Goal: Task Accomplishment & Management: Manage account settings

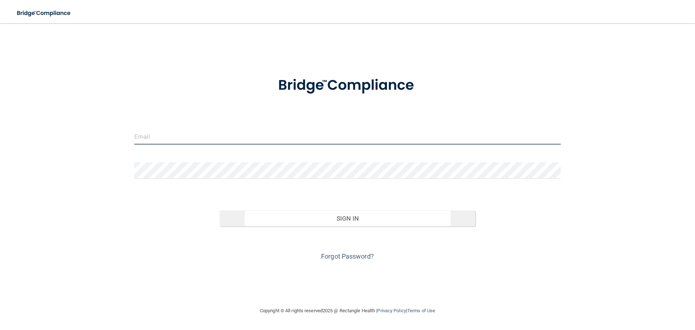
type input "sangiello@rectanglehealth.com"
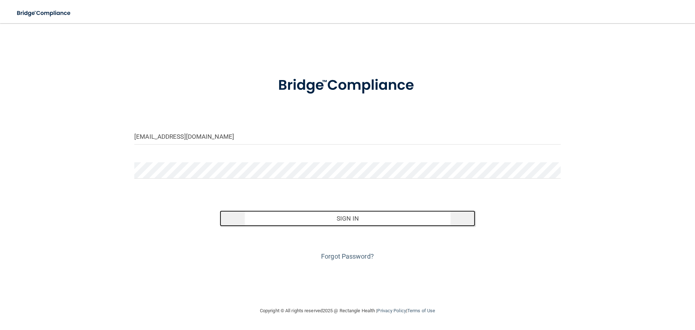
click at [317, 219] on button "Sign In" at bounding box center [348, 218] width 256 height 16
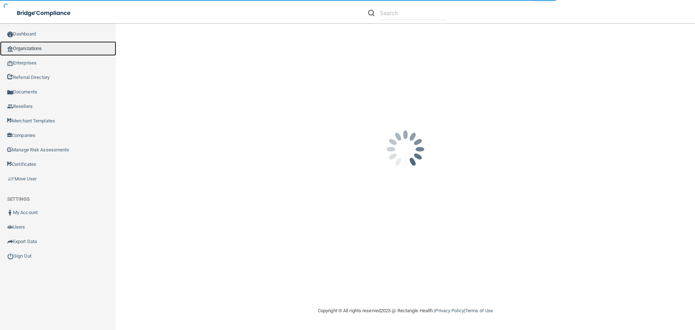
click at [37, 47] on link "Organizations" at bounding box center [58, 48] width 116 height 14
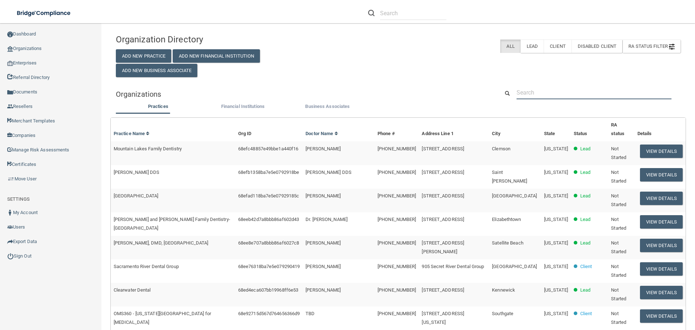
click at [532, 87] on input "text" at bounding box center [593, 92] width 155 height 13
paste input "[PHONE_NUMBER]"
type input "[PHONE_NUMBER]"
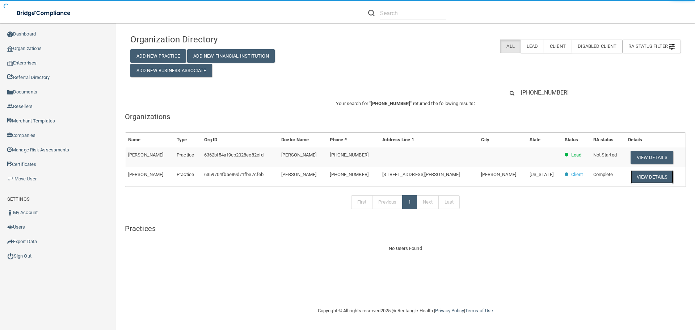
click at [652, 180] on button "View Details" at bounding box center [651, 176] width 43 height 13
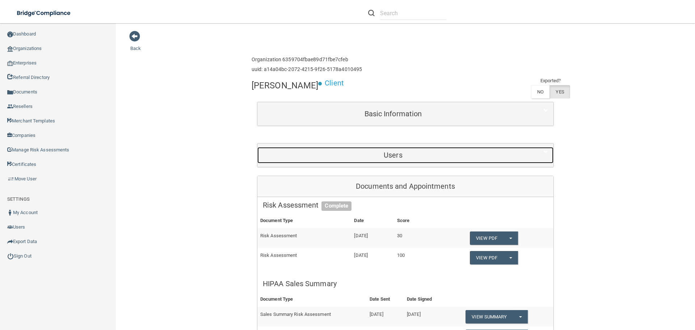
click at [379, 160] on div "Users" at bounding box center [392, 155] width 271 height 16
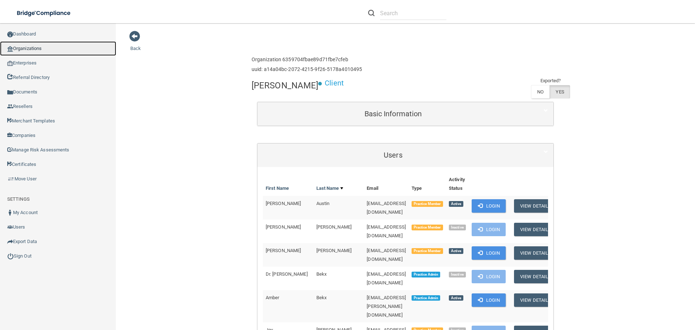
click at [48, 50] on link "Organizations" at bounding box center [58, 48] width 116 height 14
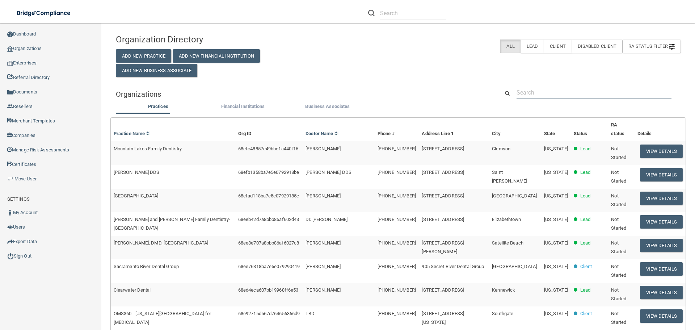
click at [549, 92] on input "text" at bounding box center [593, 92] width 155 height 13
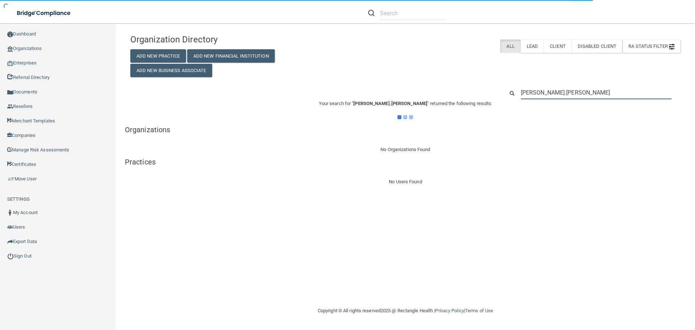
type input "ahsley.panicil"
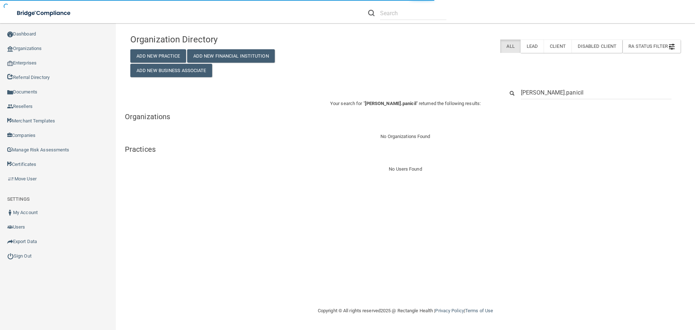
type input "ahsley.panici"
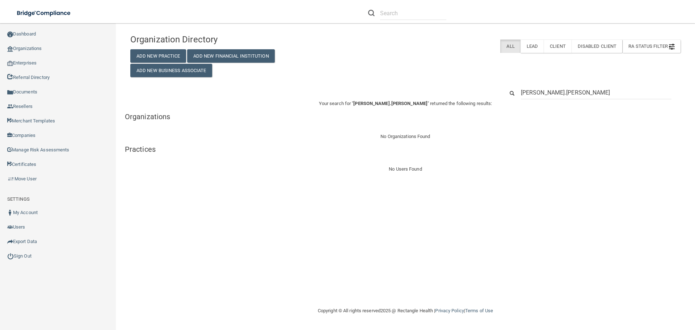
type input "ahsley.panicil"
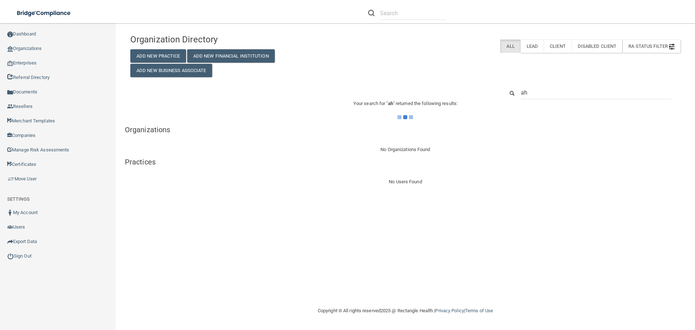
type input "a"
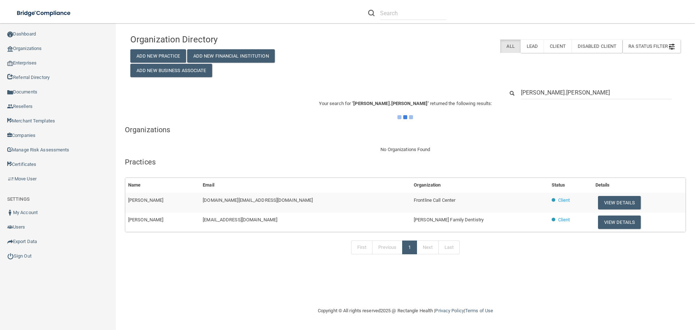
type input "ashley.panicil"
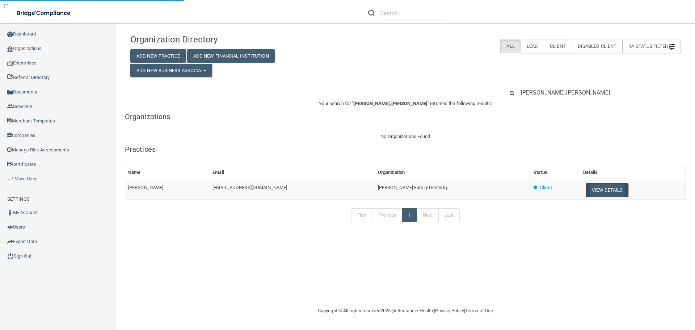
type input "ashley.panici"
click at [600, 191] on button "View Details" at bounding box center [606, 189] width 43 height 13
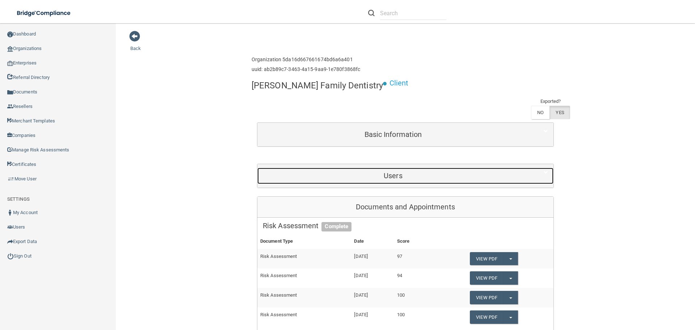
click at [390, 168] on div "Users" at bounding box center [392, 176] width 271 height 16
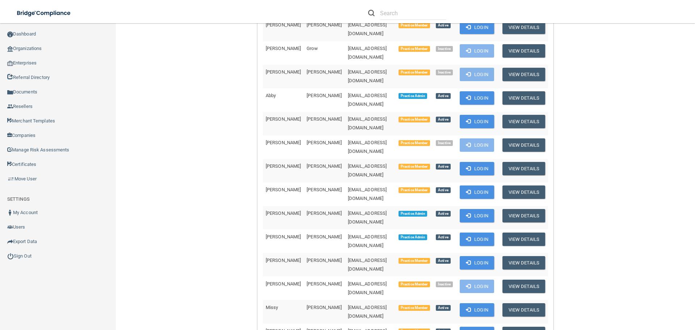
scroll to position [434, 0]
click at [482, 232] on button "Login" at bounding box center [477, 238] width 34 height 13
click at [45, 179] on link "Move User" at bounding box center [58, 179] width 116 height 14
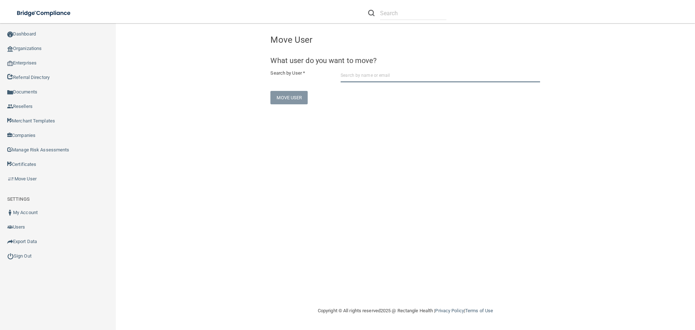
click at [393, 72] on input "text" at bounding box center [439, 75] width 199 height 13
paste input "kramerfamilydentistry"
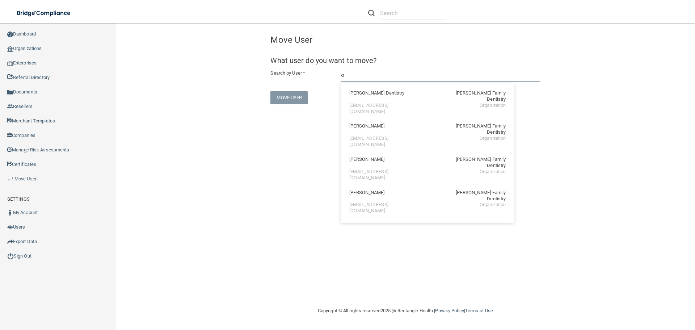
type input "k"
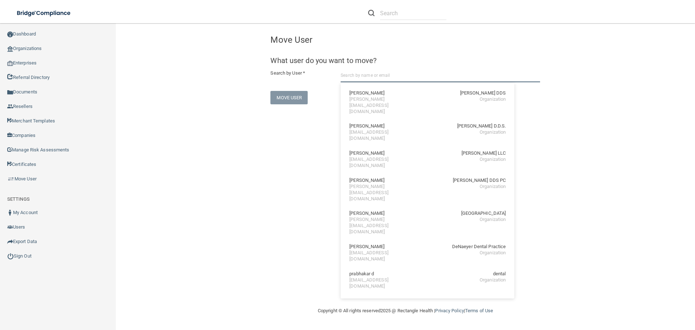
click at [399, 76] on input "text" at bounding box center [439, 75] width 199 height 13
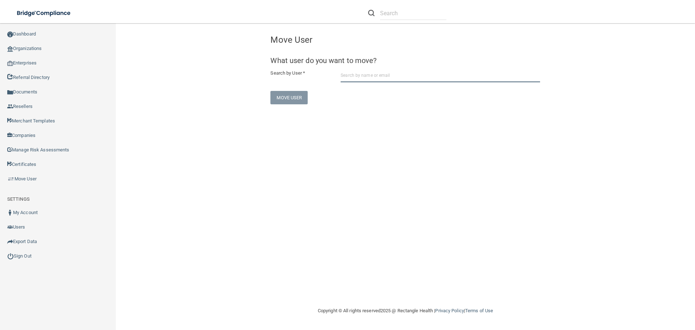
paste input "[EMAIL_ADDRESS][DOMAIN_NAME]"
click at [433, 76] on input "[EMAIL_ADDRESS][DOMAIN_NAME]" at bounding box center [439, 75] width 199 height 13
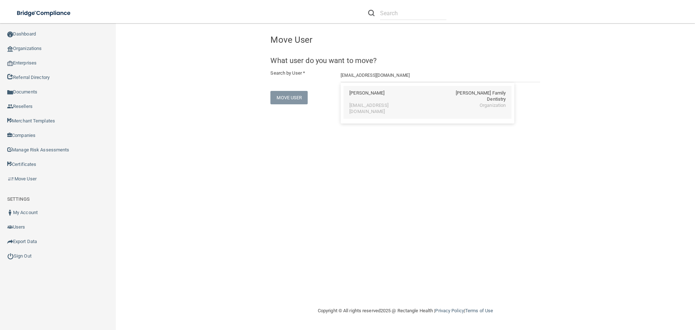
click at [442, 94] on div "Ashley Panici Kramer Family Dentistry" at bounding box center [427, 96] width 156 height 12
type input "Ashley Panici"
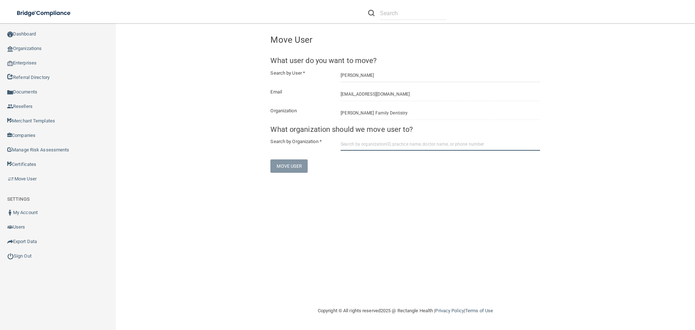
click at [410, 142] on input "text" at bounding box center [439, 143] width 199 height 13
click at [400, 143] on input "[PERSON_NAME] dental" at bounding box center [439, 143] width 199 height 13
paste input "Account Kimberly D"
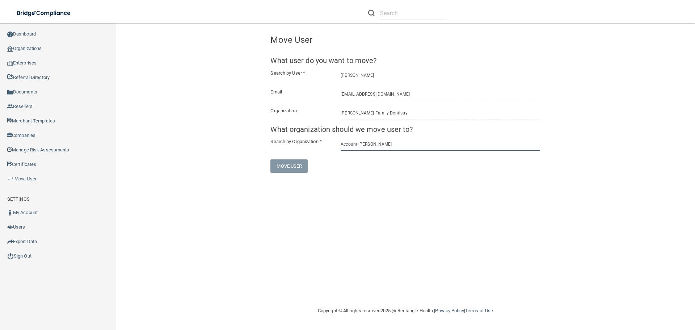
click at [358, 145] on input "Account Kimberly Dental" at bounding box center [439, 143] width 199 height 13
click at [359, 145] on input "Account Kimberly Dental" at bounding box center [439, 143] width 199 height 13
click at [411, 144] on input "[PERSON_NAME]" at bounding box center [439, 143] width 199 height 13
type input "[PERSON_NAME]"
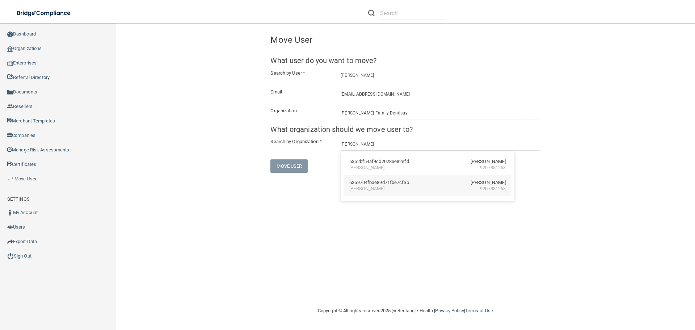
click at [402, 186] on div "Kimberly Dental 9207881263" at bounding box center [427, 189] width 156 height 6
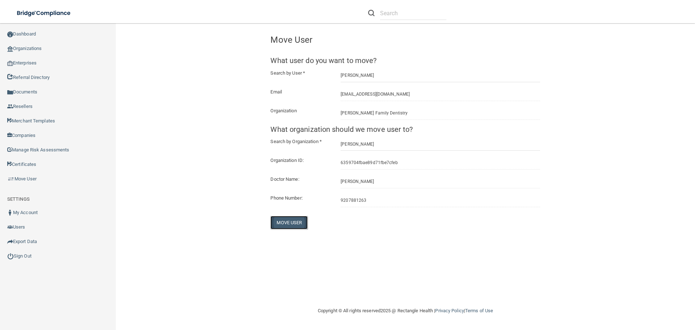
click at [300, 224] on button "Move User" at bounding box center [288, 222] width 37 height 13
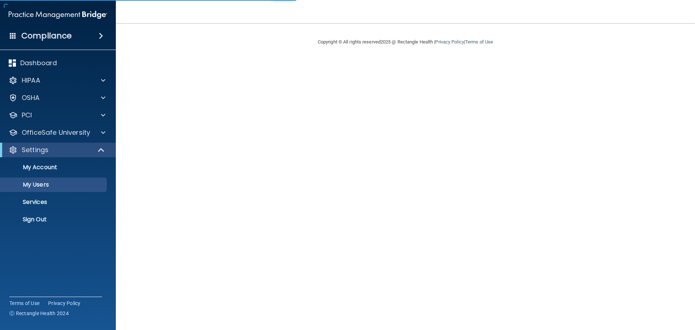
select select "20"
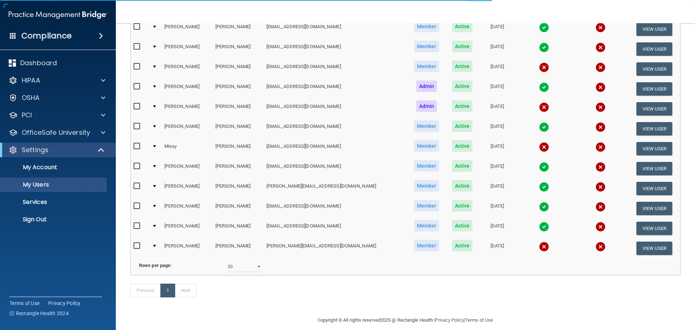
scroll to position [217, 0]
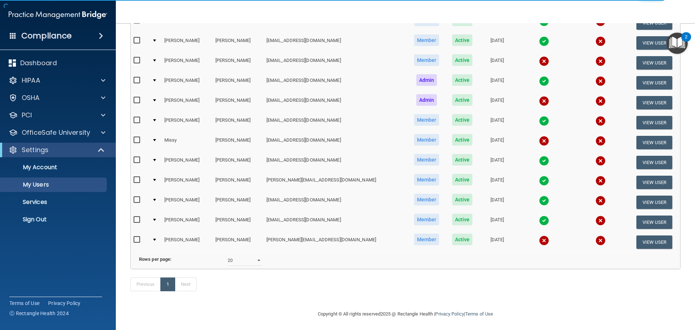
click at [539, 202] on img at bounding box center [544, 200] width 10 height 10
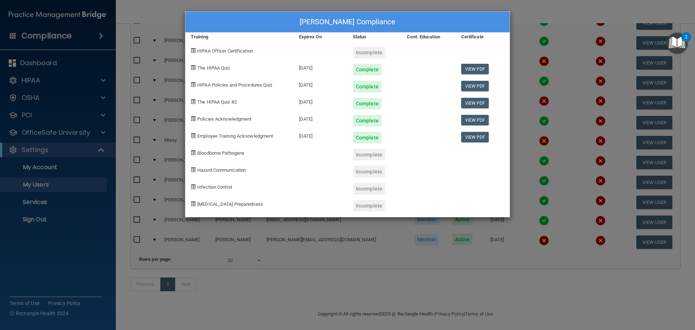
click at [552, 11] on div "Ashley Panici's Compliance Training Expires On Status Cont. Education Certifica…" at bounding box center [347, 165] width 695 height 330
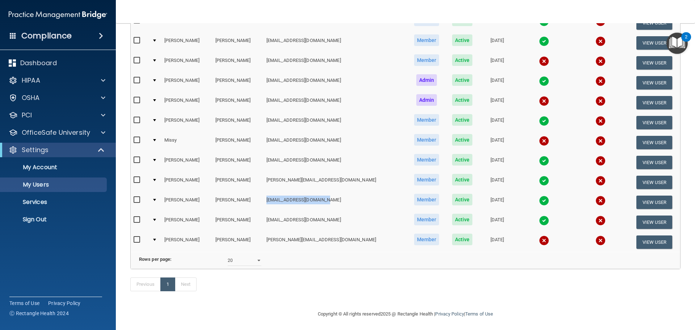
drag, startPoint x: 311, startPoint y: 198, endPoint x: 254, endPoint y: 202, distance: 57.3
click at [263, 202] on td "[EMAIL_ADDRESS][DOMAIN_NAME]" at bounding box center [335, 202] width 144 height 20
copy td "[EMAIL_ADDRESS][DOMAIN_NAME]"
drag, startPoint x: 268, startPoint y: 100, endPoint x: 314, endPoint y: 106, distance: 46.4
click at [314, 106] on td "drjim@kramerfamilydentistry.com" at bounding box center [335, 103] width 144 height 20
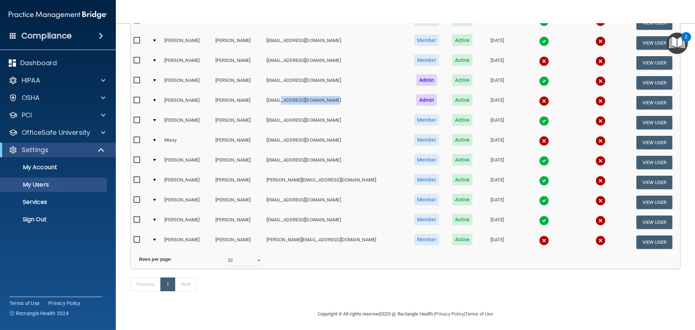
copy td "kramerfamilydentistry"
click at [67, 220] on p "Sign Out" at bounding box center [54, 219] width 99 height 7
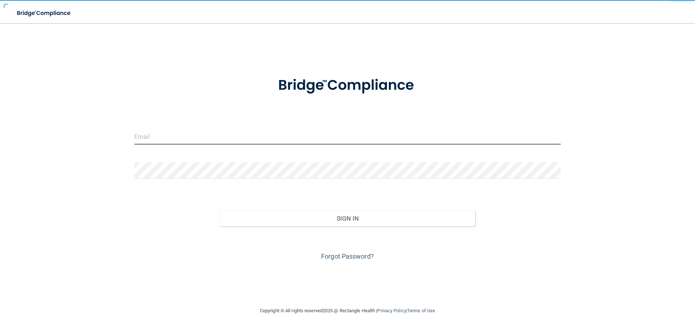
type input "sangiello@rectanglehealth.com"
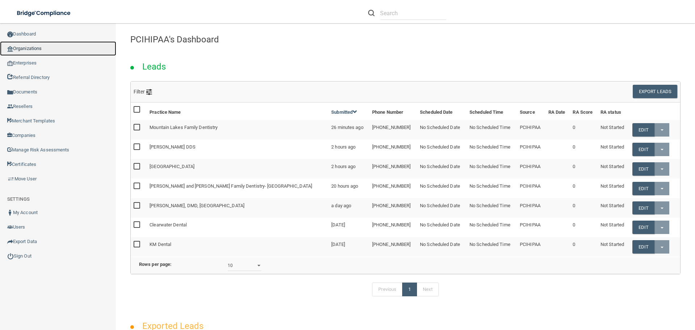
click at [46, 45] on link "Organizations" at bounding box center [58, 48] width 116 height 14
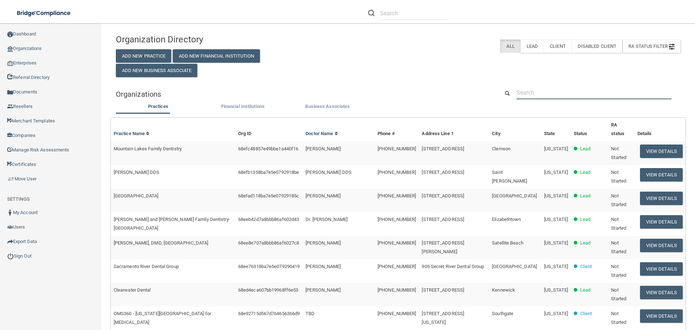
click at [548, 95] on input "text" at bounding box center [593, 92] width 155 height 13
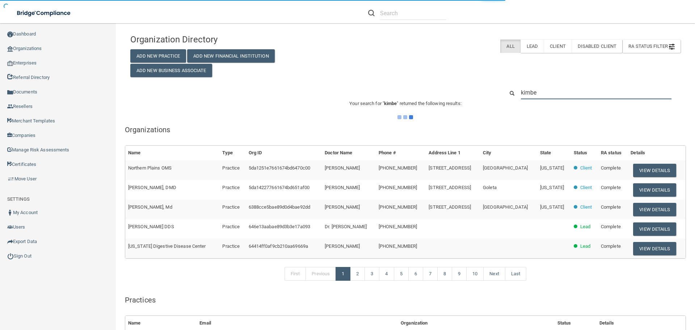
type input "kimber"
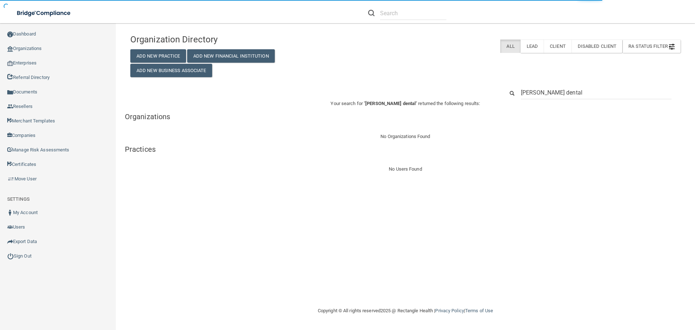
click at [530, 94] on input "[PERSON_NAME] dental" at bounding box center [596, 92] width 151 height 13
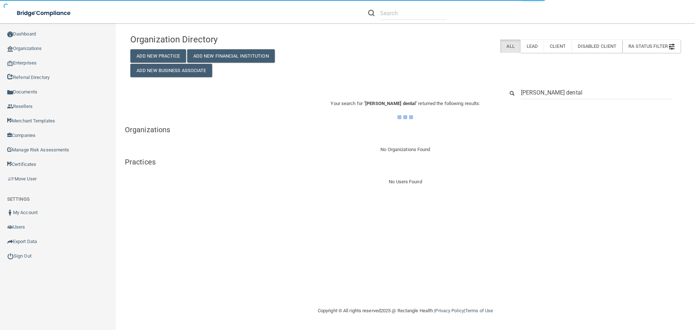
type input "[PERSON_NAME] dental"
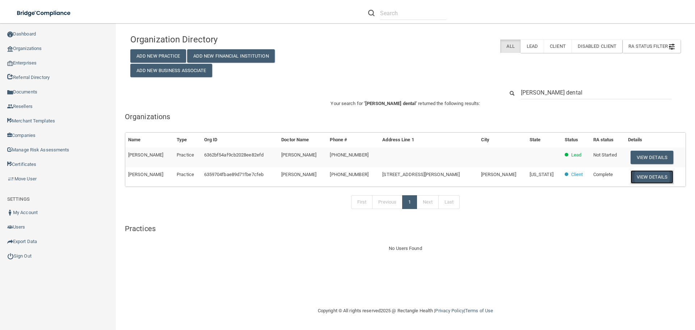
click at [631, 181] on button "View Details" at bounding box center [651, 176] width 43 height 13
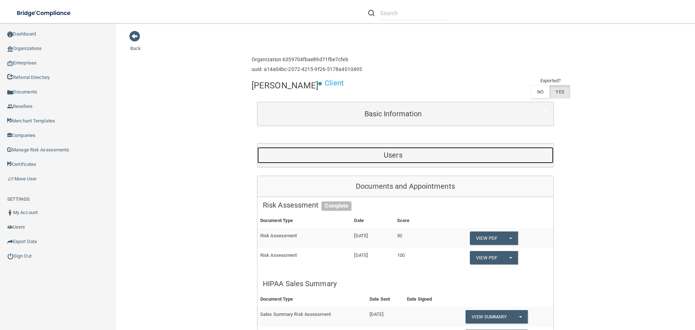
click at [375, 158] on h5 "Users" at bounding box center [393, 155] width 261 height 8
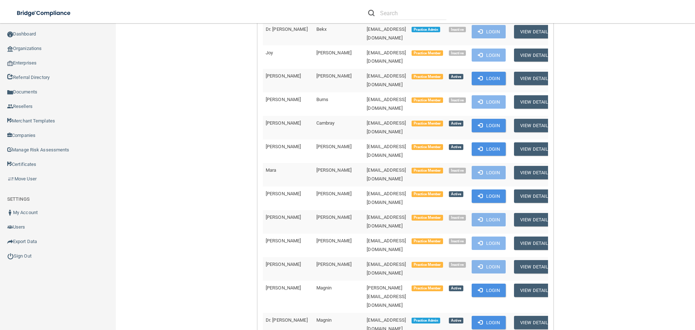
scroll to position [289, 0]
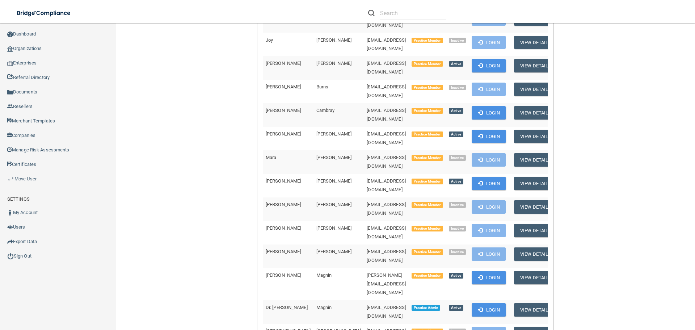
copy td "[EMAIL_ADDRESS][DOMAIN_NAME]"
